Goal: Check status: Check status

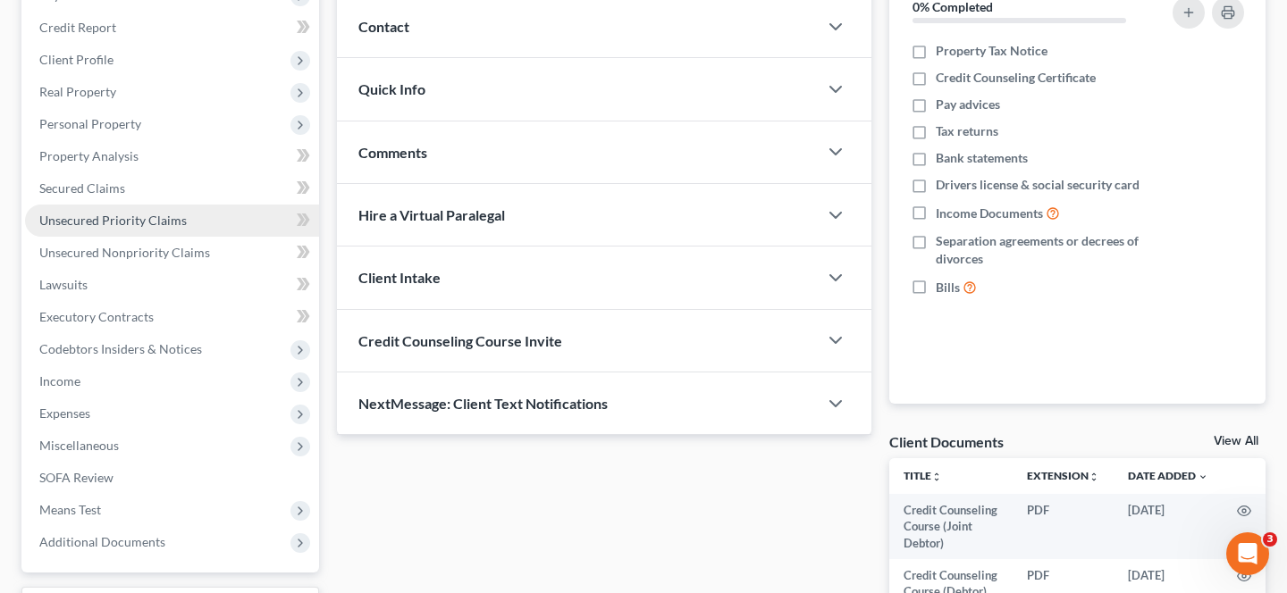
scroll to position [387, 0]
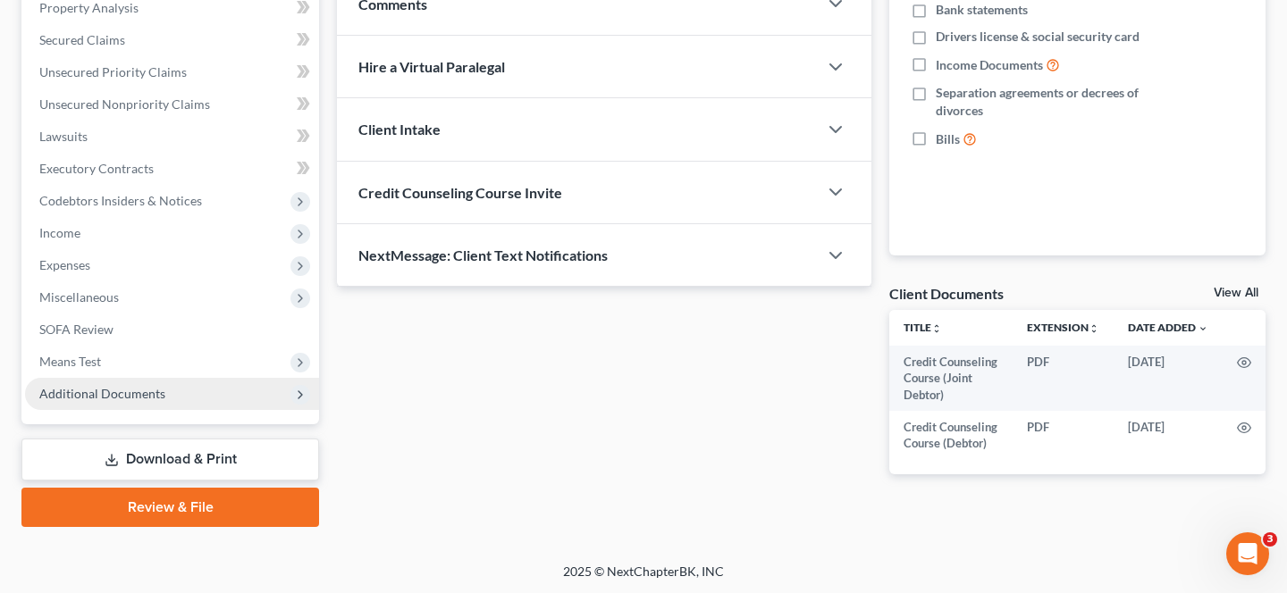
click at [116, 402] on span "Additional Documents" at bounding box center [172, 394] width 294 height 32
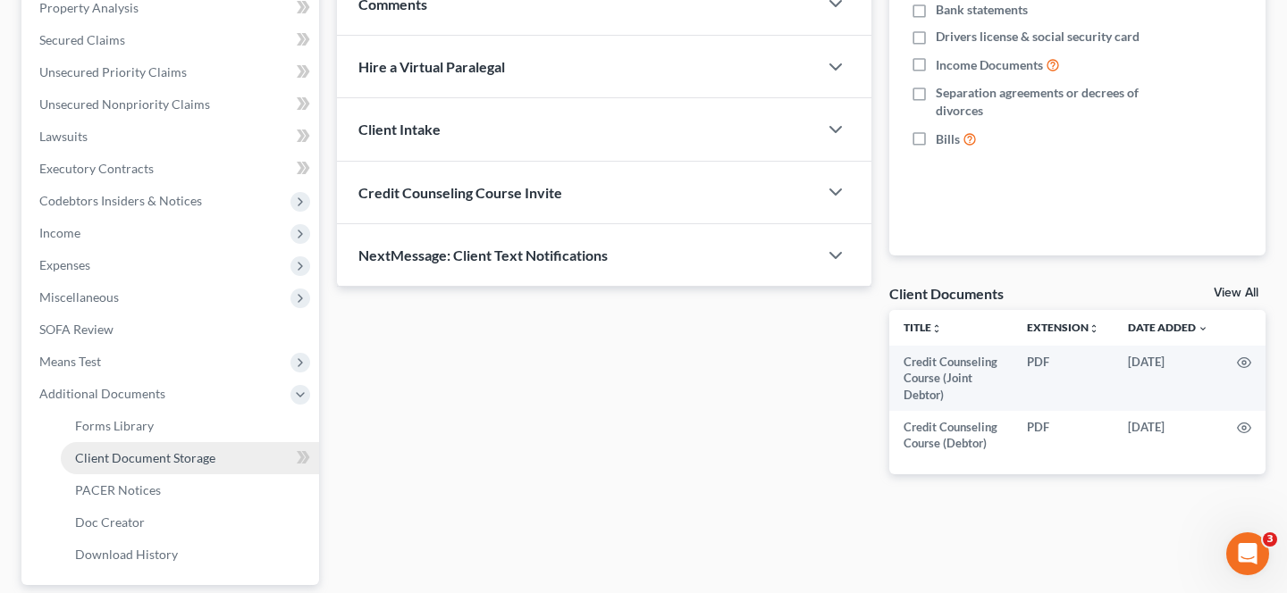
click at [138, 461] on span "Client Document Storage" at bounding box center [145, 457] width 140 height 15
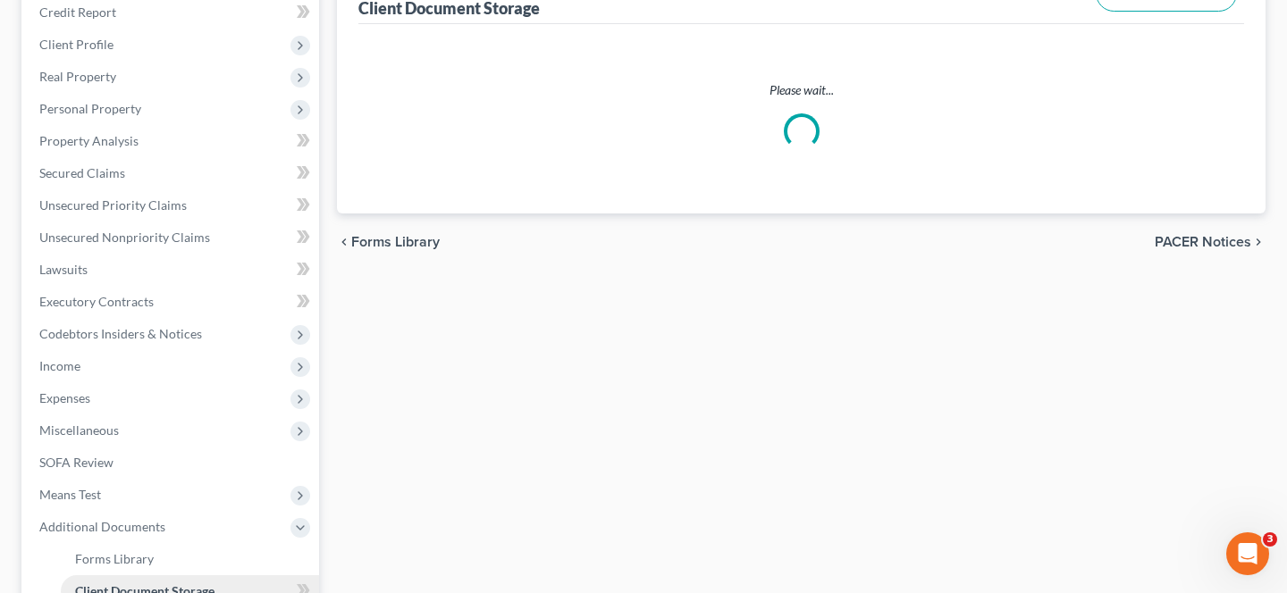
select select "30"
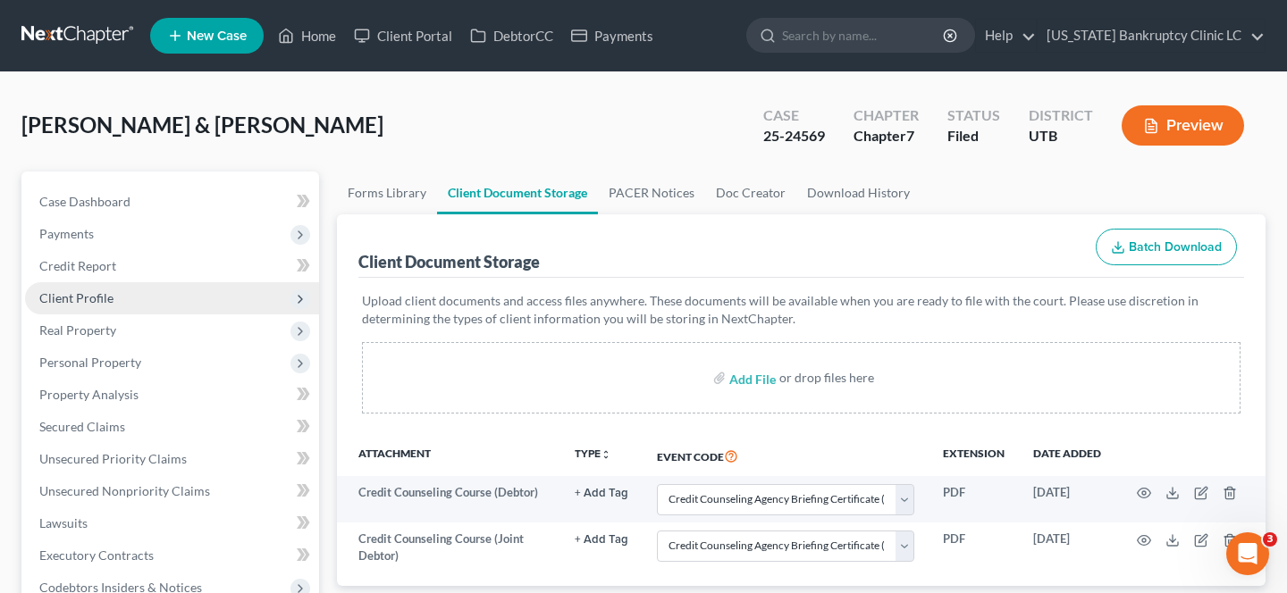
click at [157, 298] on span "Client Profile" at bounding box center [172, 298] width 294 height 32
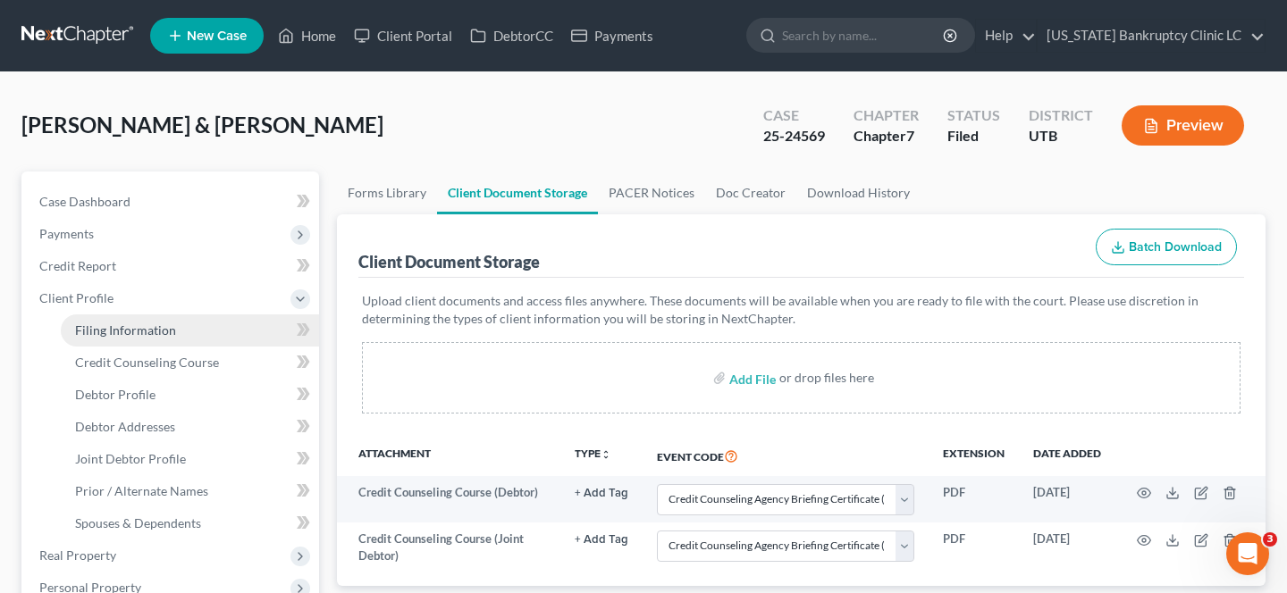
click at [151, 340] on link "Filing Information" at bounding box center [190, 331] width 258 height 32
select select "1"
select select "0"
select select "46"
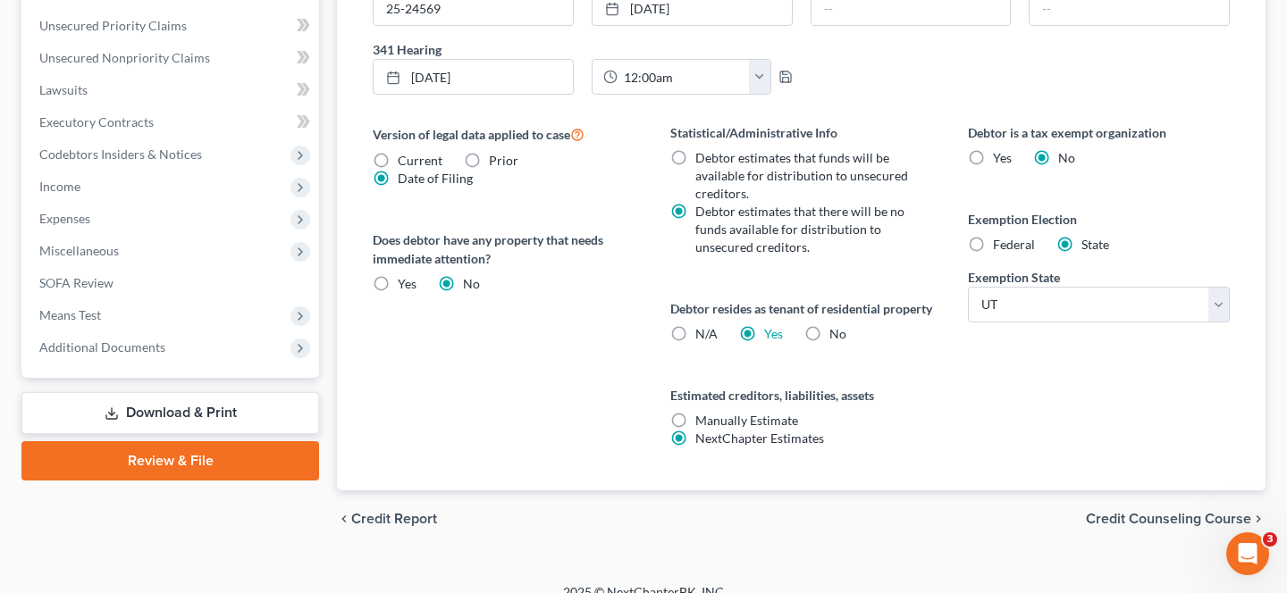
scroll to position [699, 0]
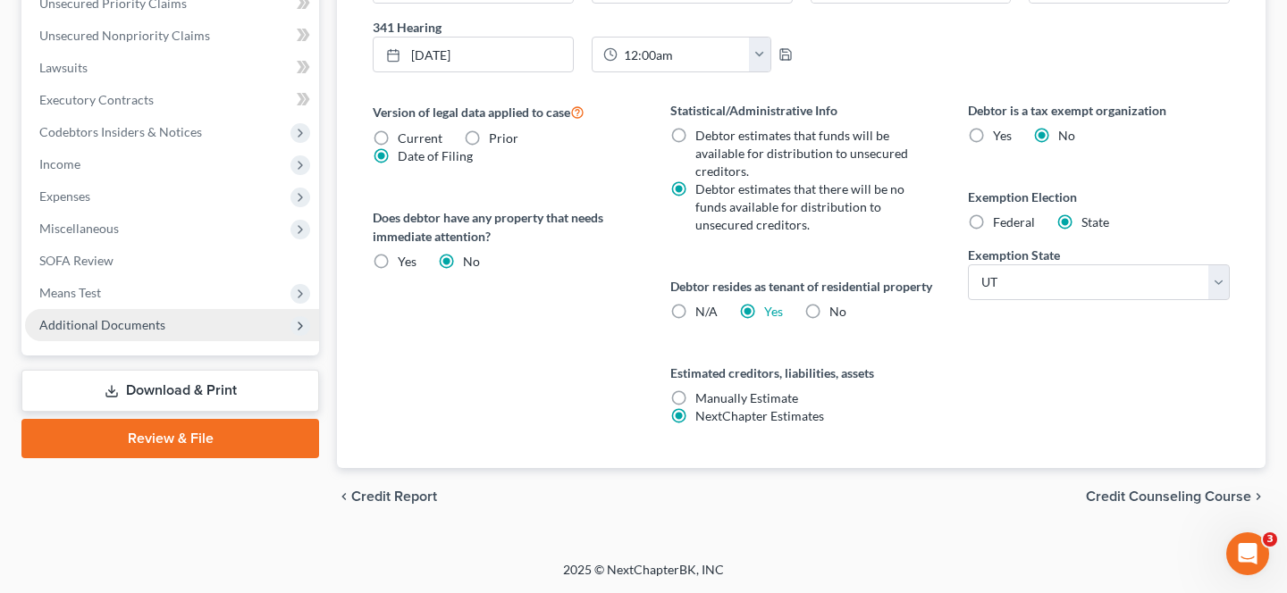
click at [147, 315] on span "Additional Documents" at bounding box center [172, 325] width 294 height 32
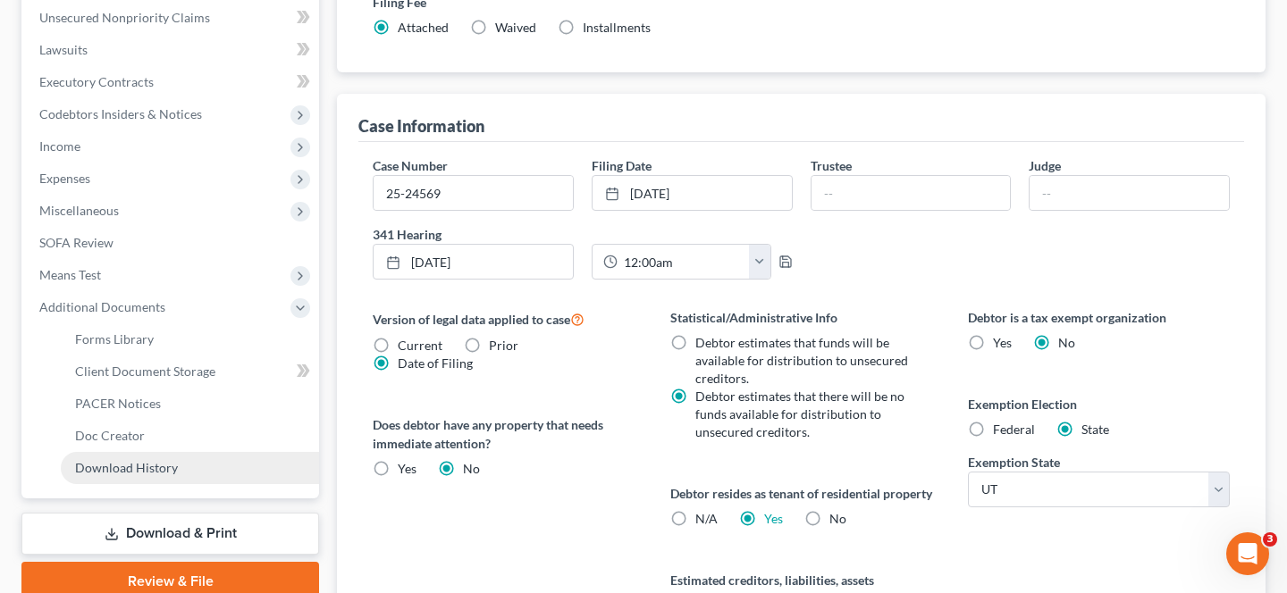
click at [155, 479] on link "Download History" at bounding box center [190, 468] width 258 height 32
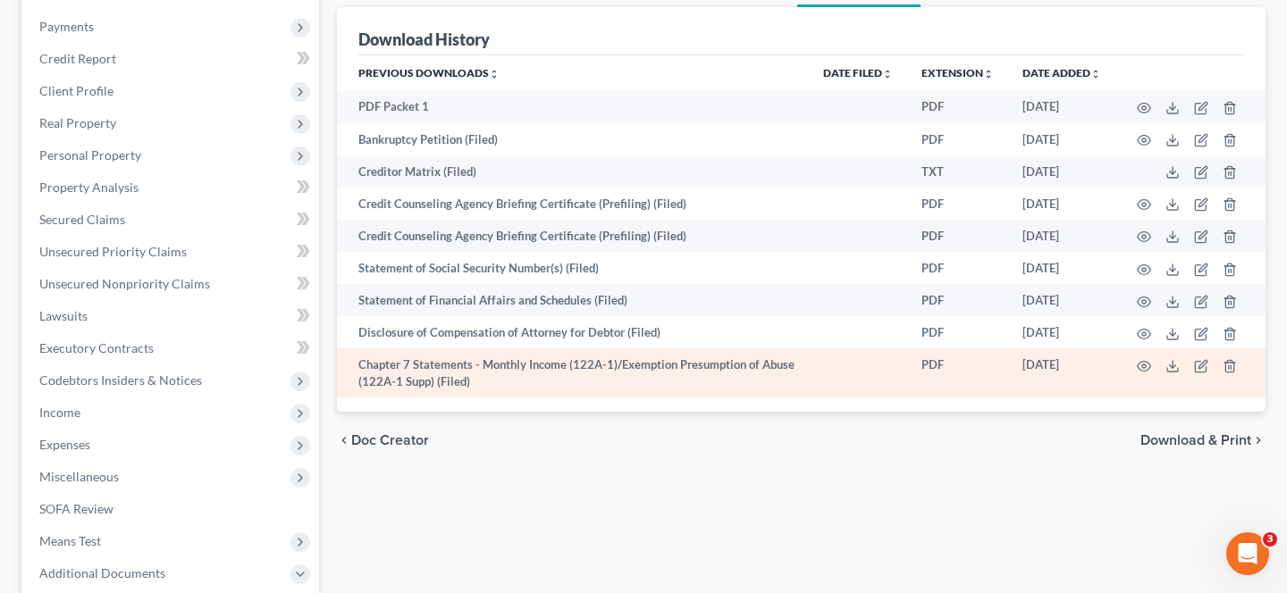
scroll to position [203, 0]
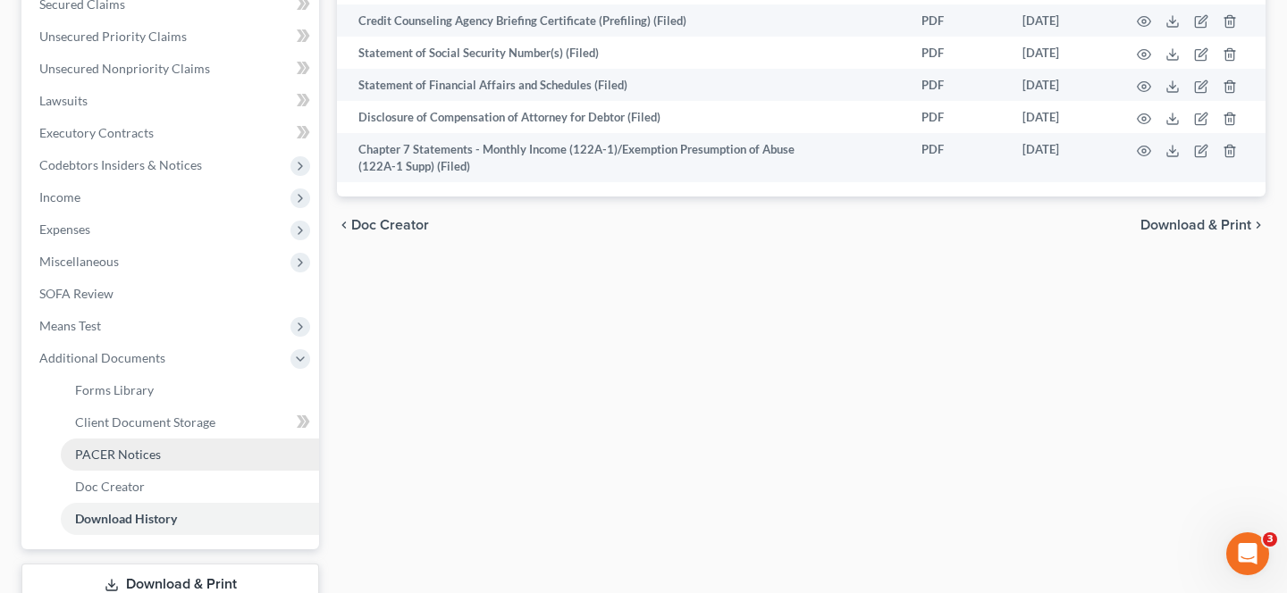
click at [139, 450] on span "PACER Notices" at bounding box center [118, 454] width 86 height 15
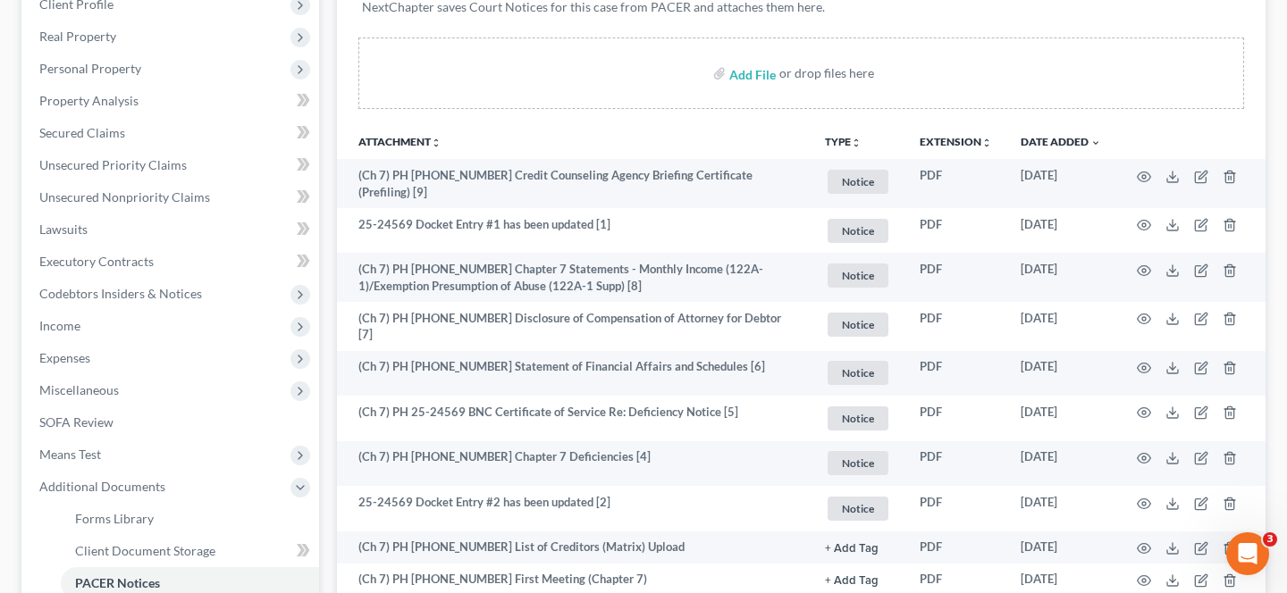
scroll to position [296, 0]
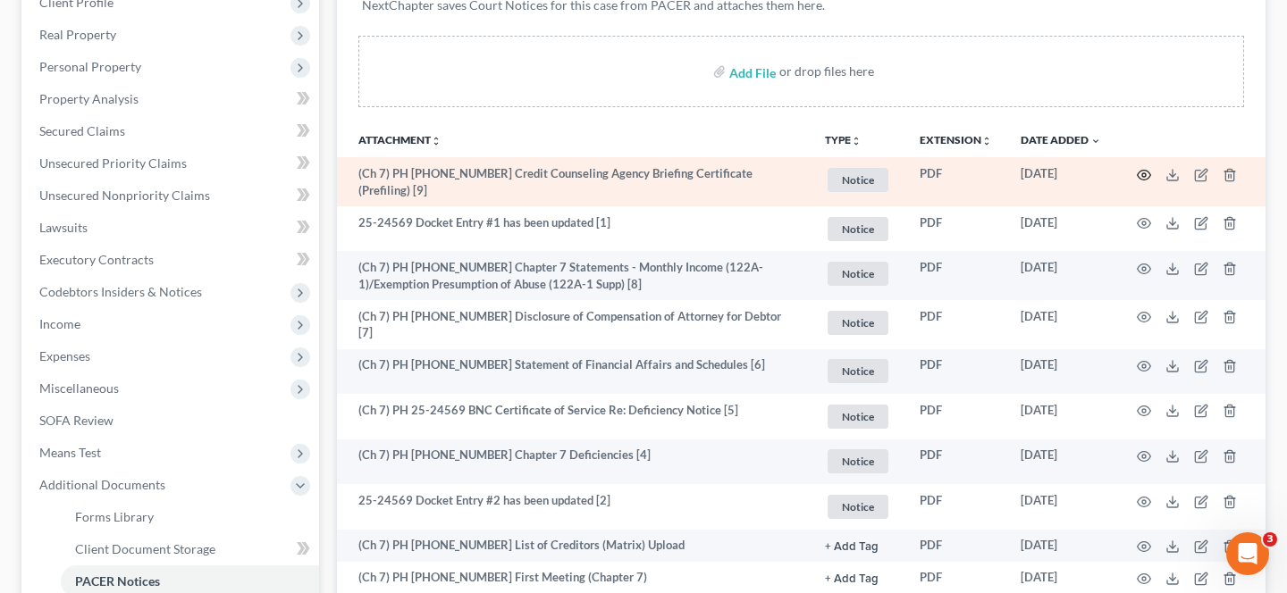
click at [1144, 173] on circle "button" at bounding box center [1144, 175] width 4 height 4
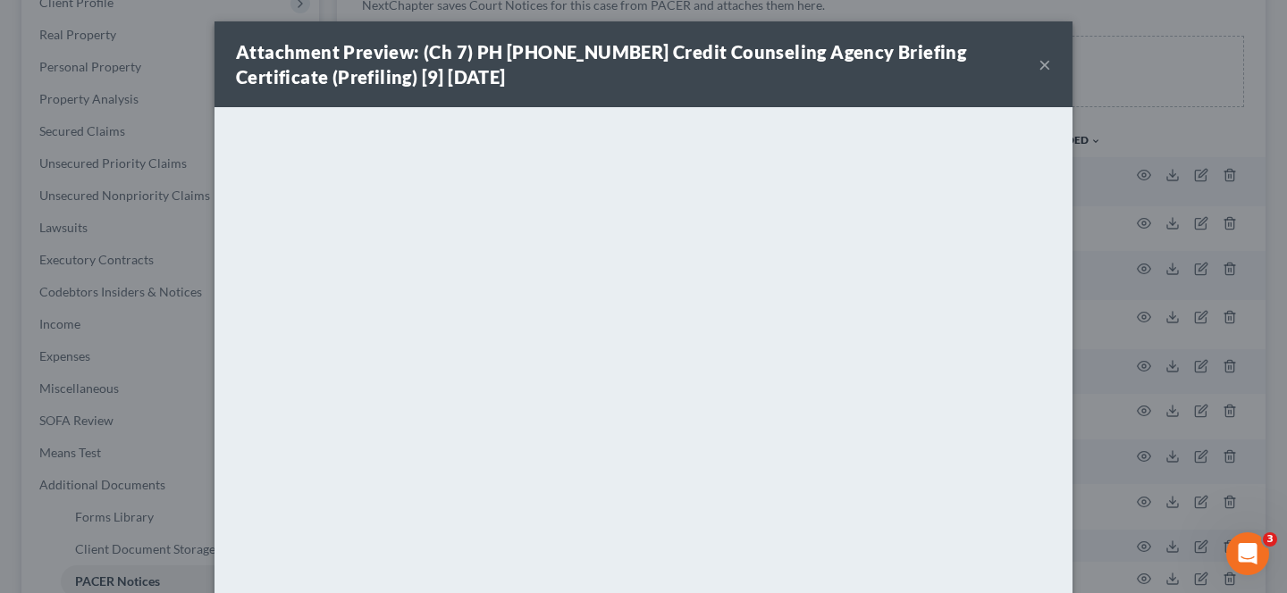
click at [1041, 67] on button "×" at bounding box center [1044, 64] width 13 height 21
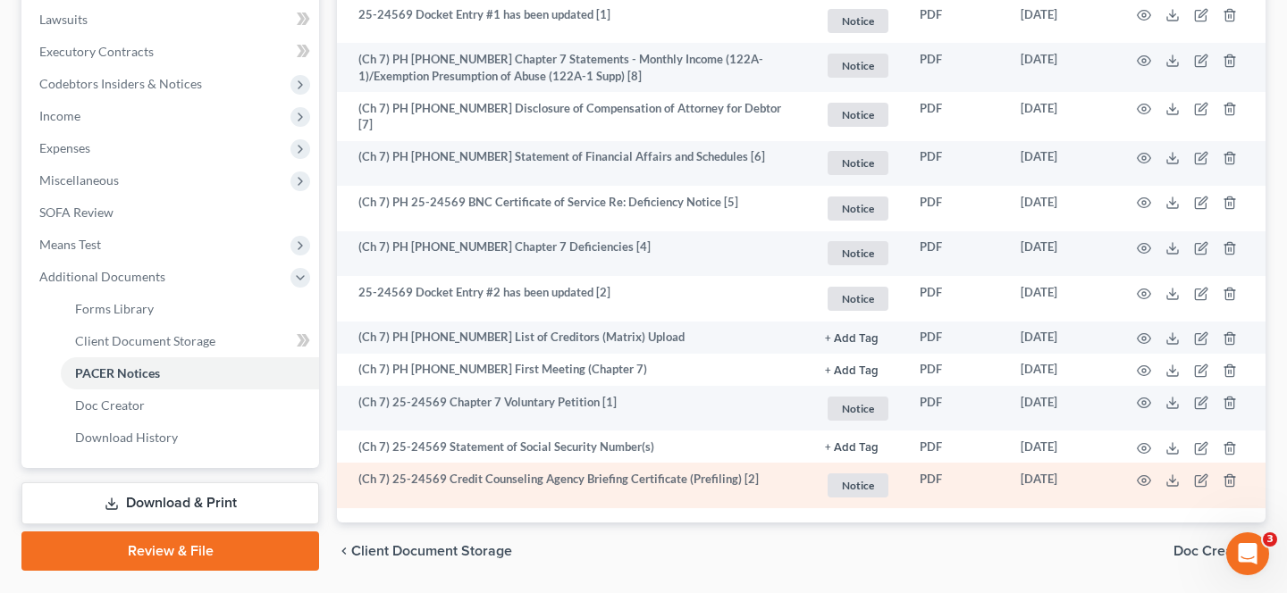
scroll to position [506, 0]
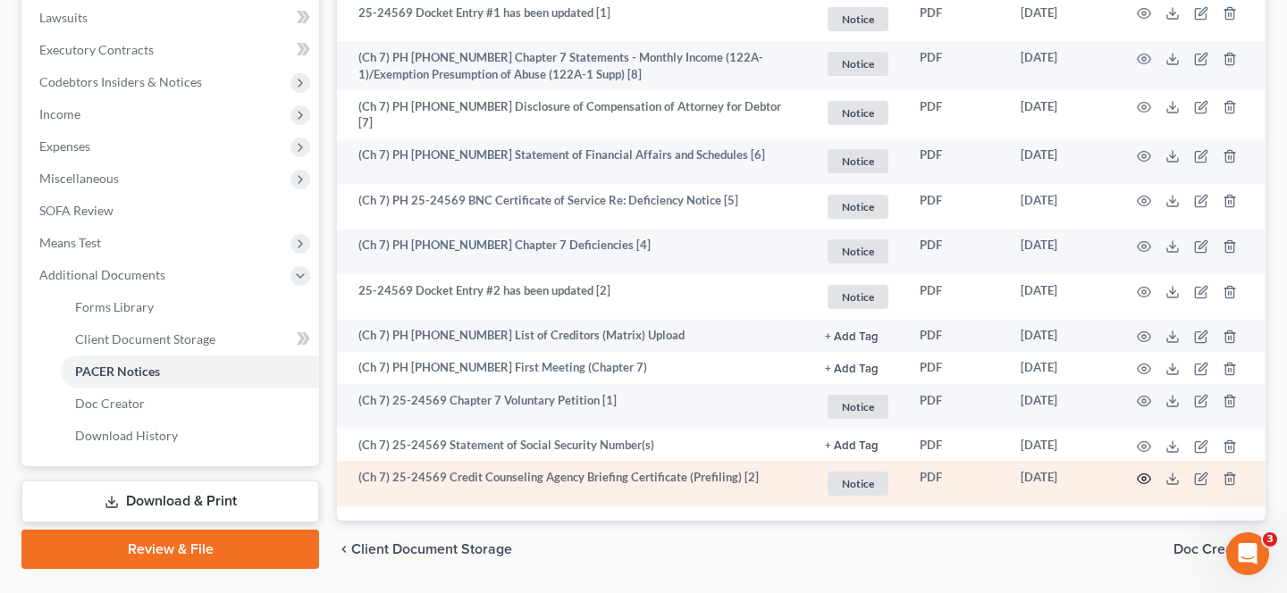
click at [1145, 472] on icon "button" at bounding box center [1144, 479] width 14 height 14
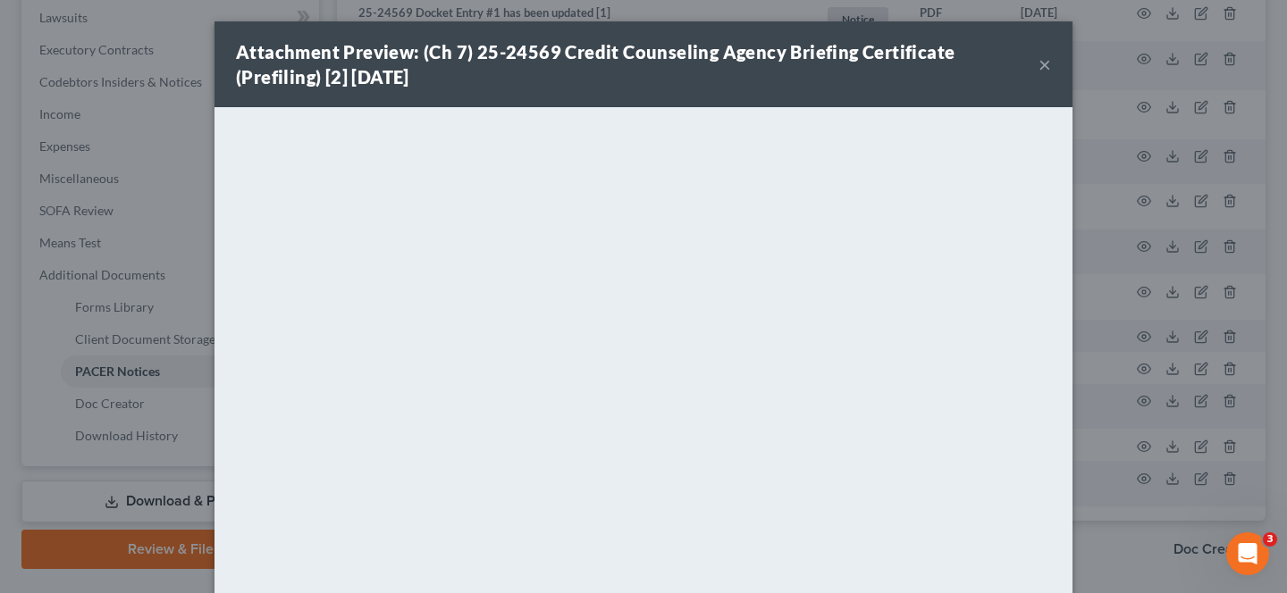
scroll to position [179, 0]
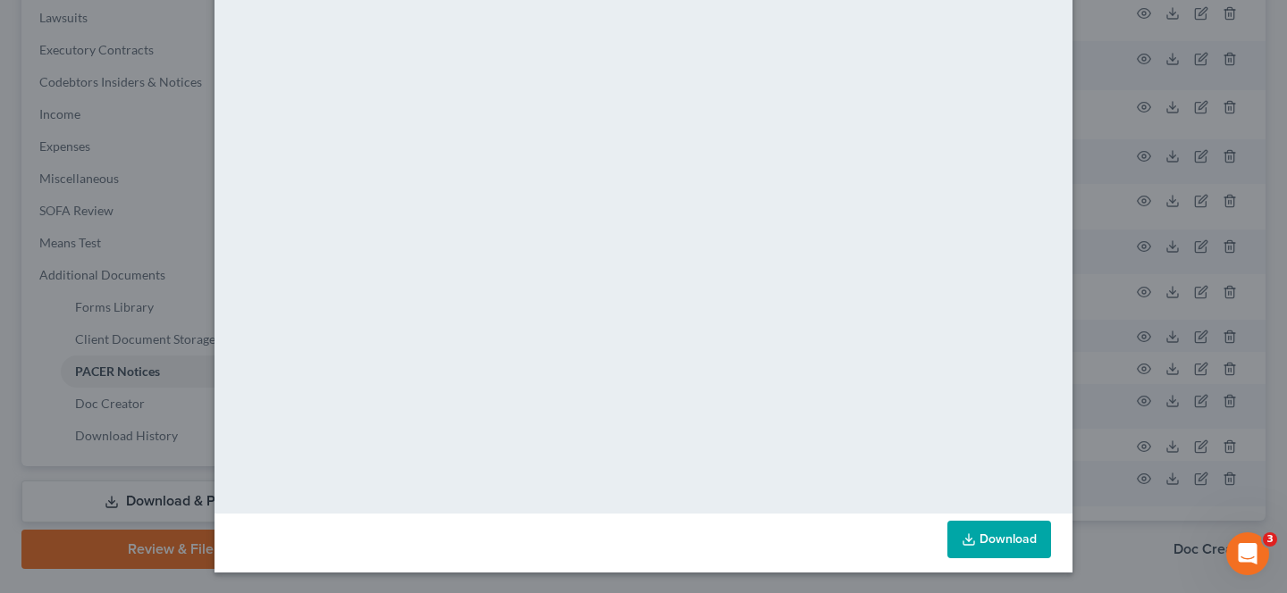
click at [1143, 495] on div "Attachment Preview: (Ch 7) 25-24569 Credit Counseling Agency Briefing Certifica…" at bounding box center [643, 296] width 1287 height 593
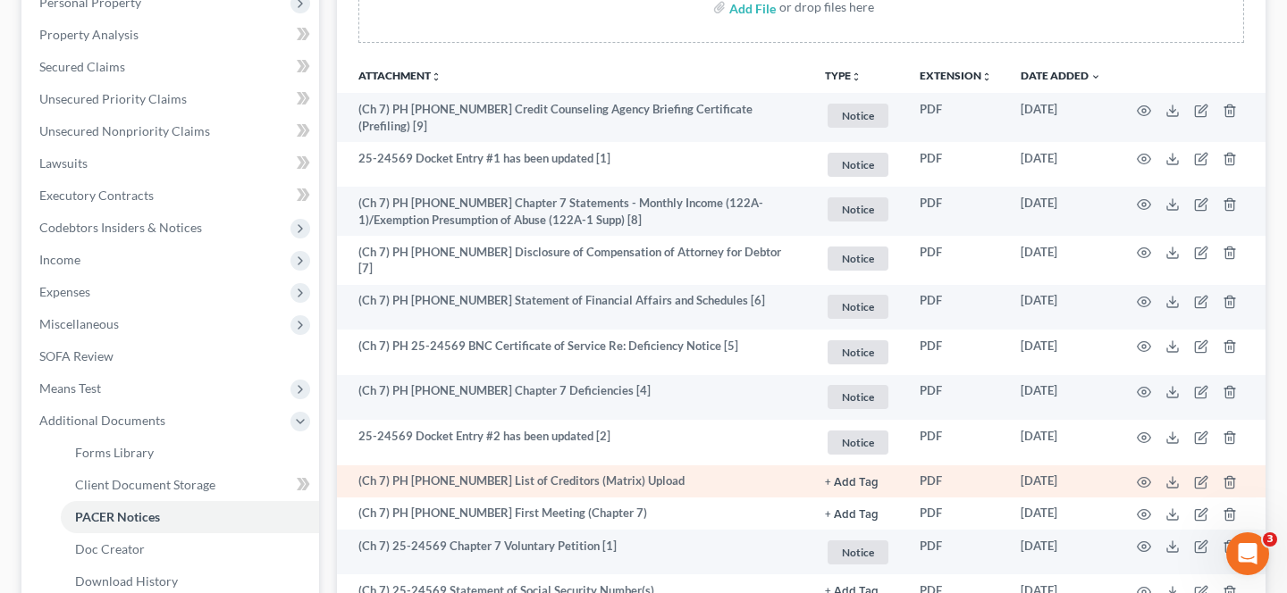
scroll to position [357, 0]
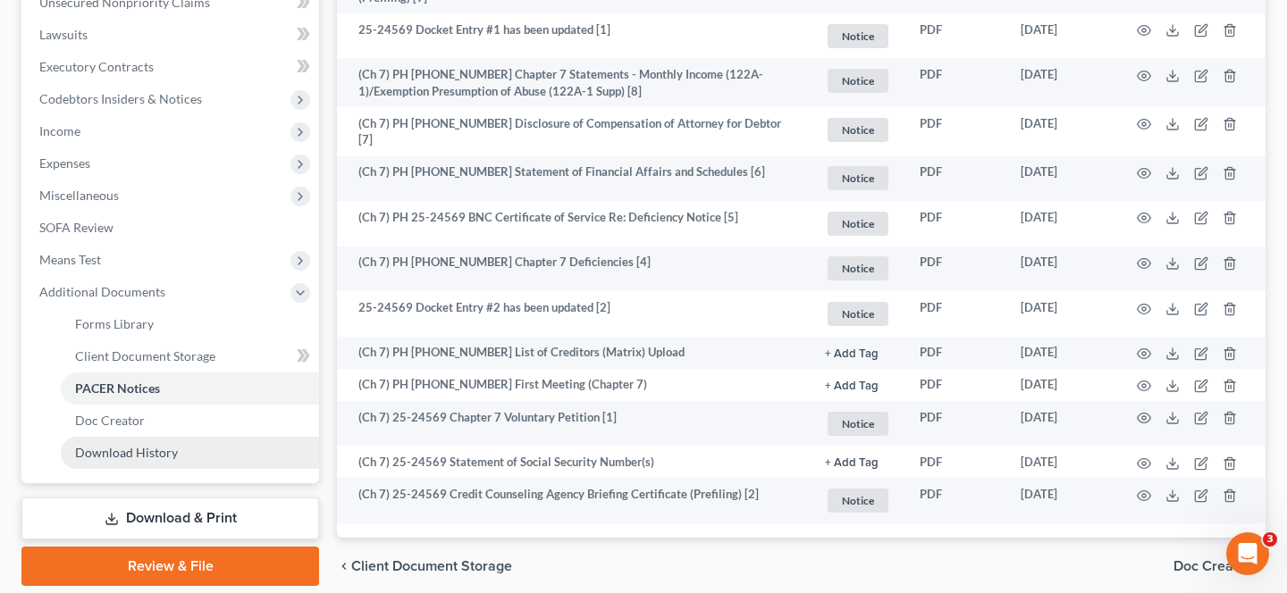
click at [216, 451] on link "Download History" at bounding box center [190, 453] width 258 height 32
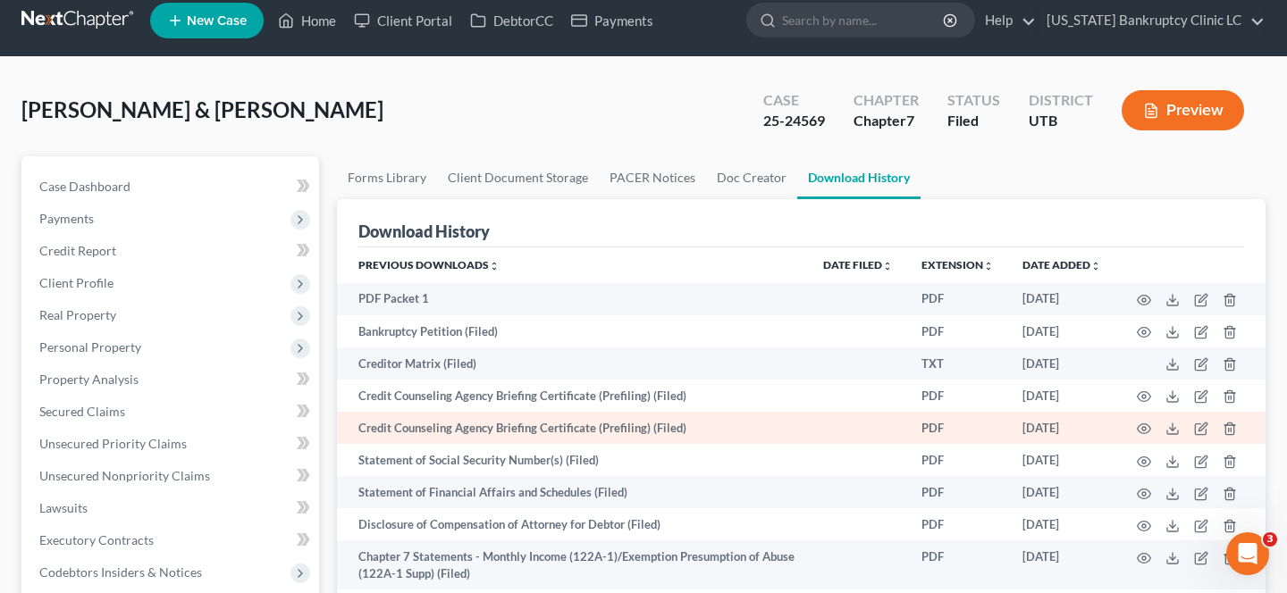
scroll to position [18, 0]
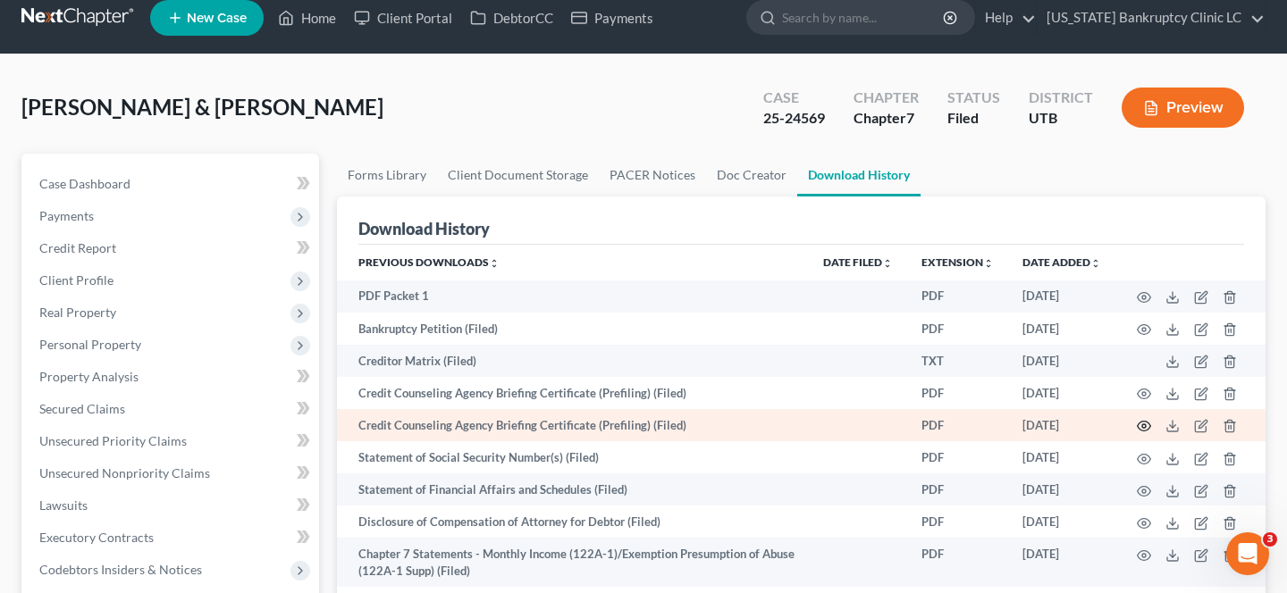
click at [1146, 424] on icon "button" at bounding box center [1144, 426] width 14 height 14
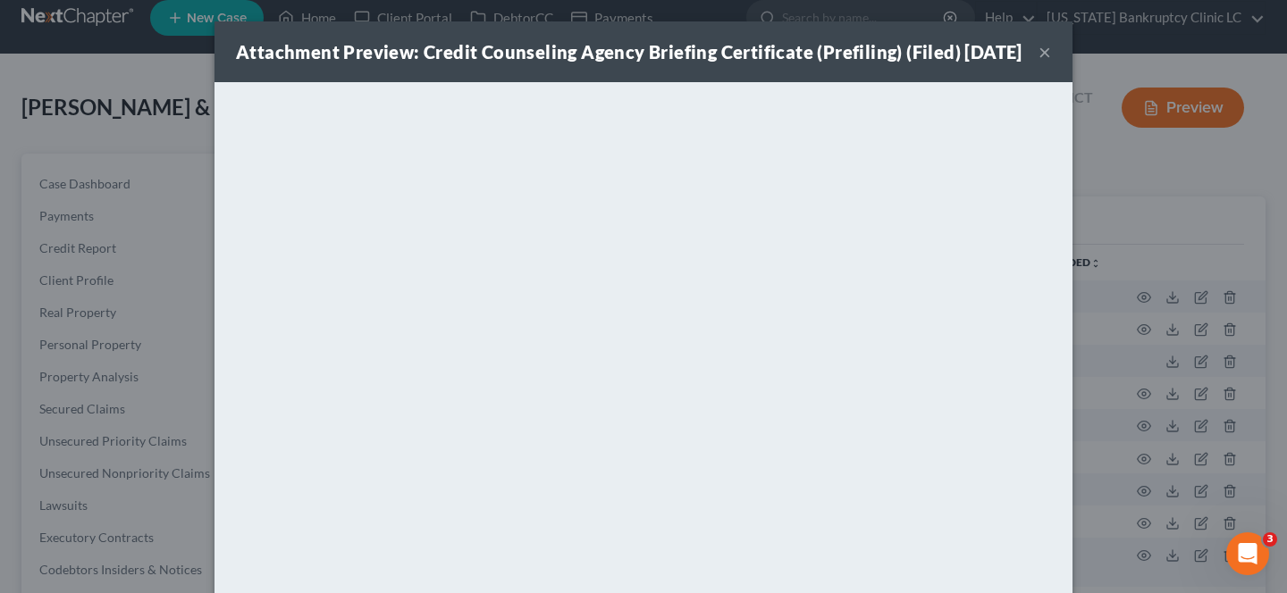
click at [1045, 63] on button "×" at bounding box center [1044, 51] width 13 height 21
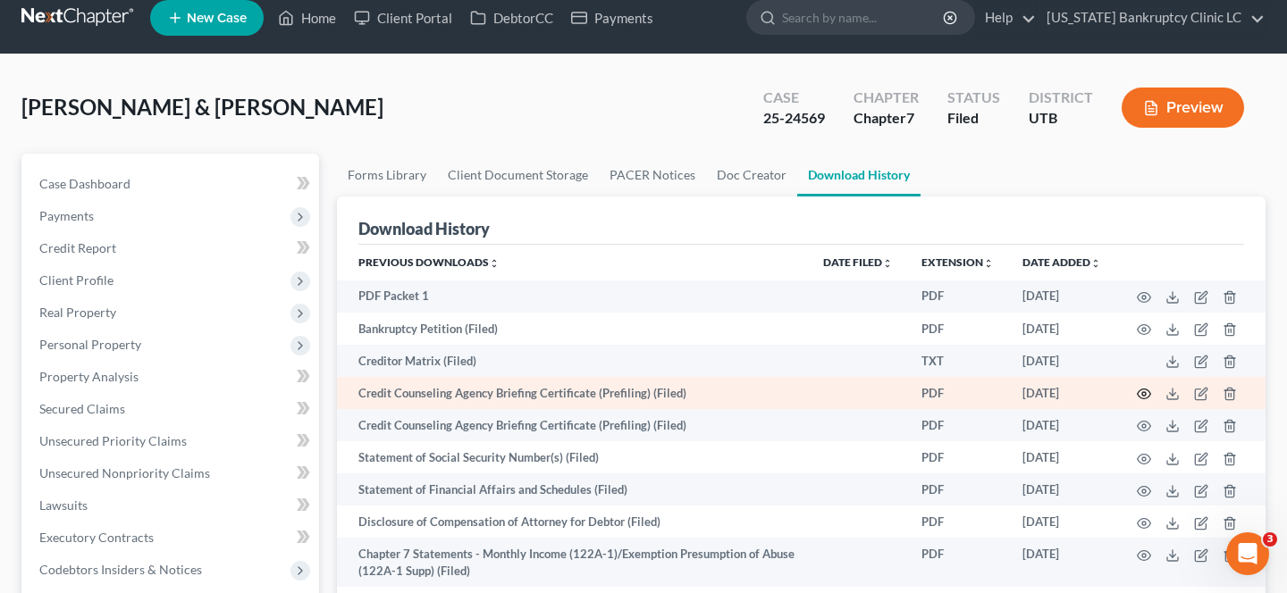
click at [1141, 396] on icon "button" at bounding box center [1144, 394] width 14 height 14
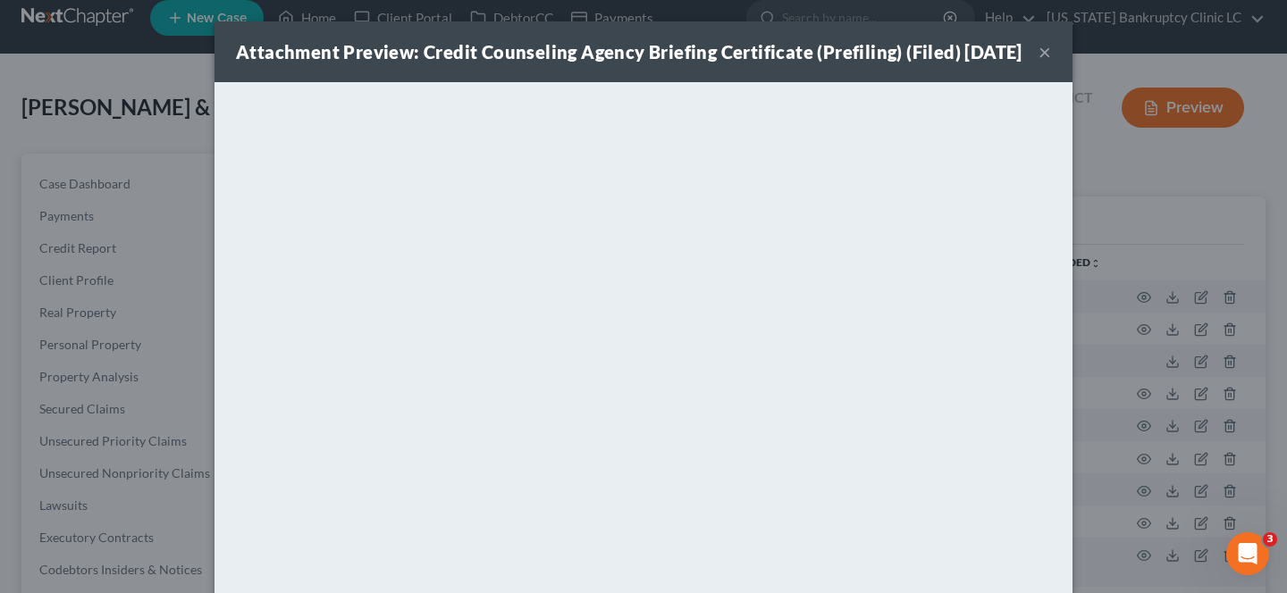
click at [1051, 63] on div "Attachment Preview: Credit Counseling Agency Briefing Certificate (Prefiling) (…" at bounding box center [643, 51] width 858 height 61
click at [1048, 63] on button "×" at bounding box center [1044, 51] width 13 height 21
